Goal: Information Seeking & Learning: Learn about a topic

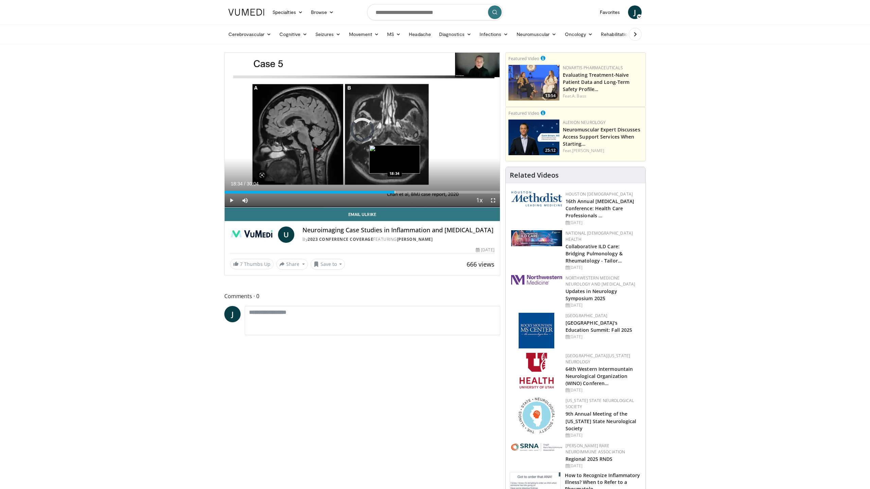
click at [394, 193] on div "Progress Bar" at bounding box center [394, 192] width 1 height 3
click at [440, 193] on div "Progress Bar" at bounding box center [440, 192] width 1 height 3
click at [457, 191] on div "Progress Bar" at bounding box center [457, 192] width 1 height 3
click at [473, 192] on div "Progress Bar" at bounding box center [473, 192] width 1 height 3
click at [442, 190] on div "Loaded : 79.79% 27:11 23:45" at bounding box center [362, 190] width 275 height 6
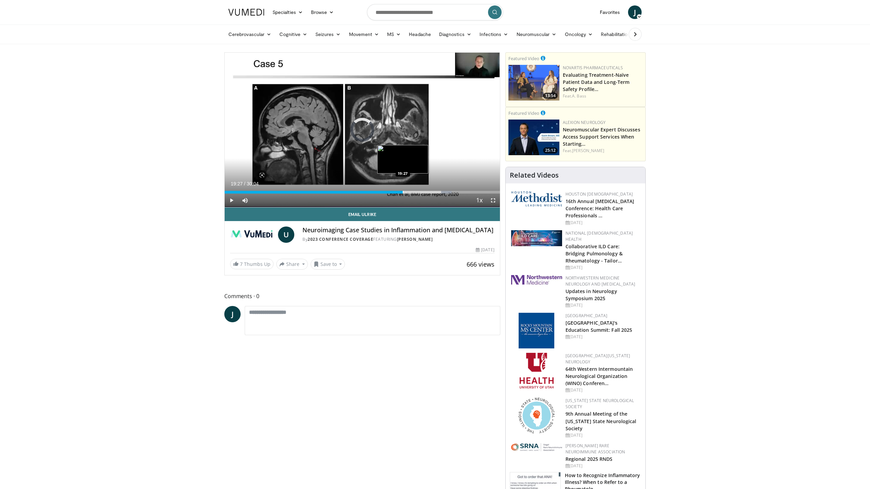
click at [403, 191] on div "Progress Bar" at bounding box center [403, 192] width 1 height 3
click at [358, 193] on div "Progress Bar" at bounding box center [358, 192] width 1 height 3
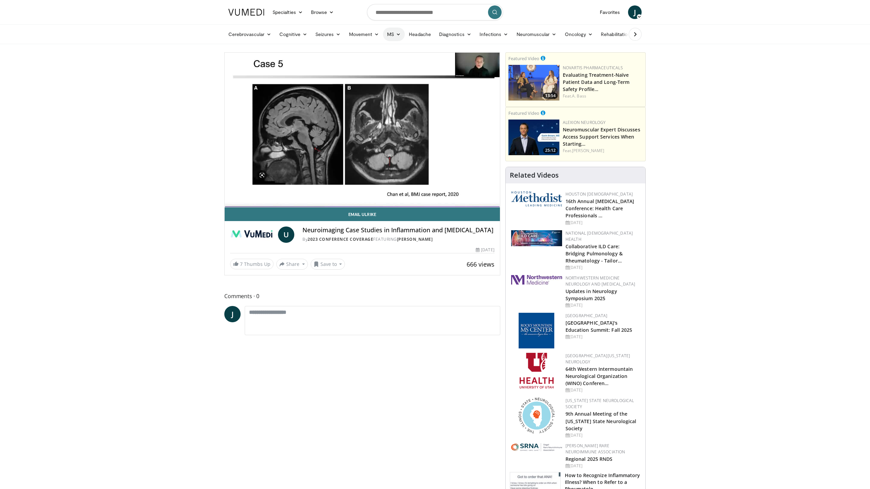
click at [392, 34] on link "MS" at bounding box center [394, 35] width 22 height 14
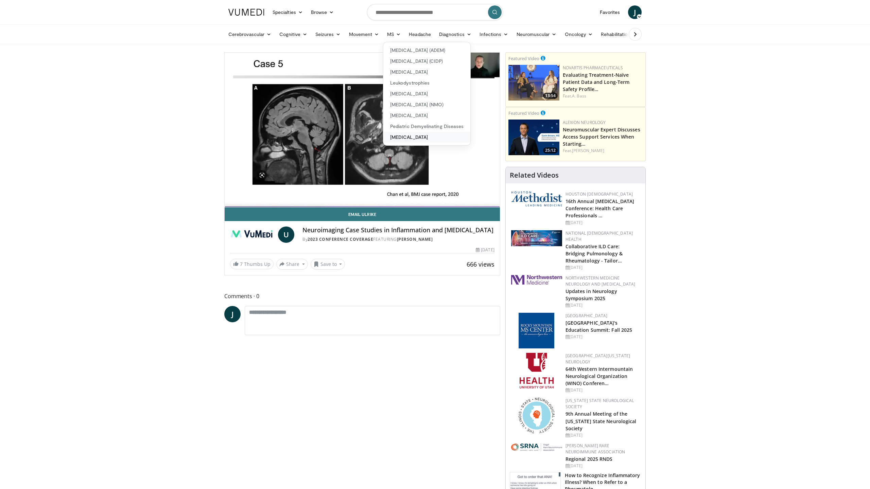
click at [419, 139] on link "[MEDICAL_DATA]" at bounding box center [426, 137] width 87 height 11
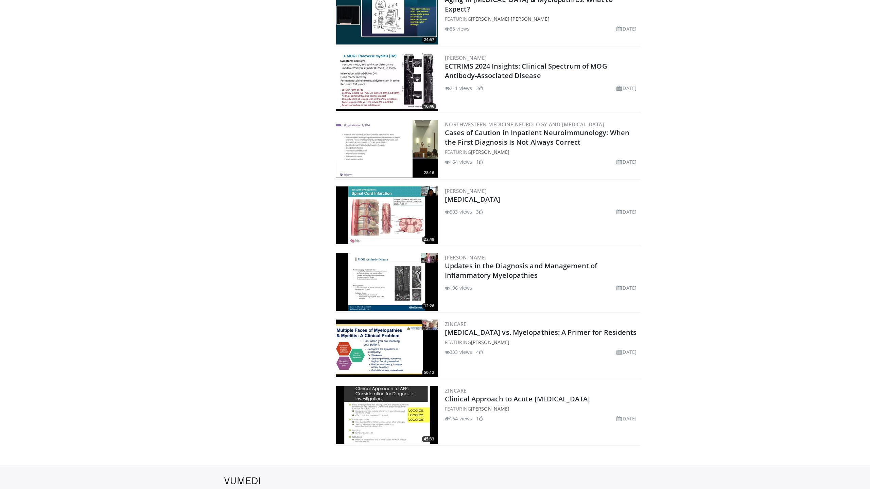
scroll to position [492, 0]
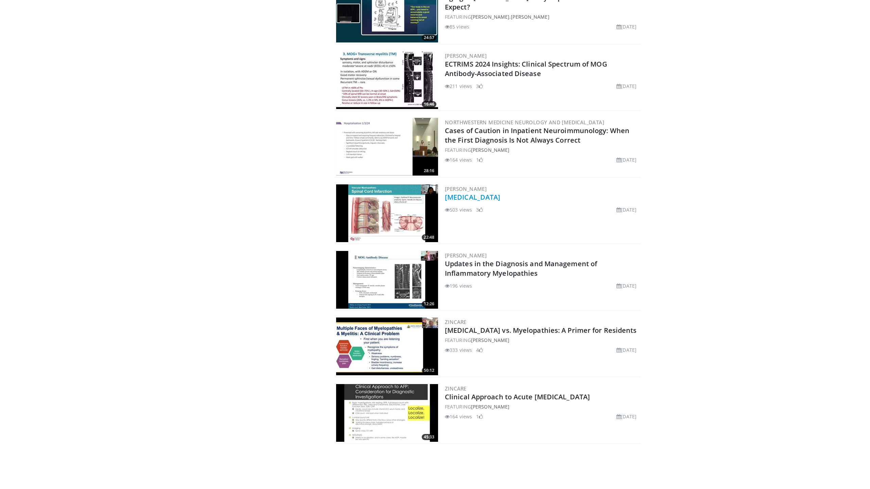
click at [492, 199] on link "Vascular Myelopathies" at bounding box center [472, 197] width 55 height 9
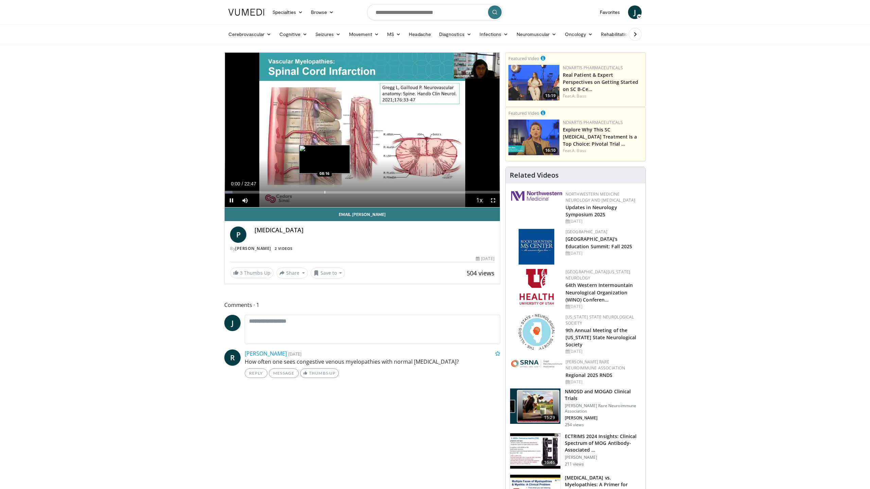
click at [324, 191] on div "Progress Bar" at bounding box center [324, 192] width 1 height 3
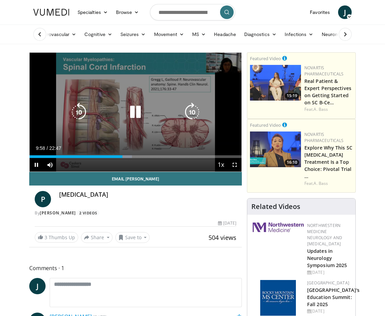
click at [134, 113] on icon "Video Player" at bounding box center [135, 112] width 19 height 19
